Goal: Find specific page/section: Find specific page/section

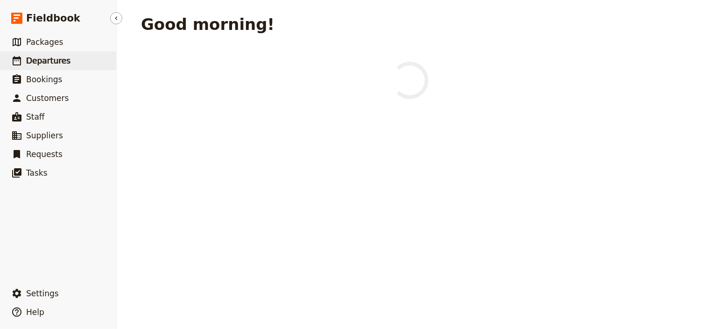
click at [37, 65] on span "Departures" at bounding box center [48, 60] width 44 height 9
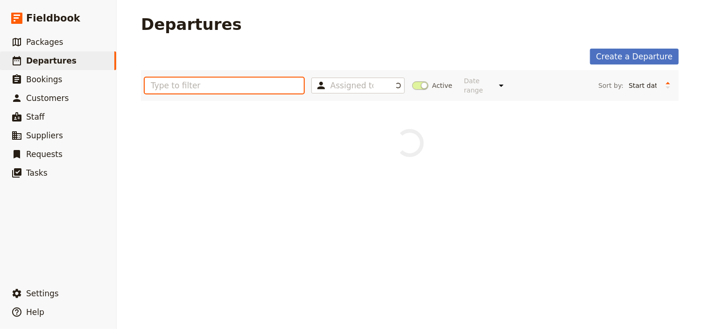
click at [161, 84] on input "text" at bounding box center [224, 85] width 159 height 16
type input "canberra"
